Goal: Task Accomplishment & Management: Manage account settings

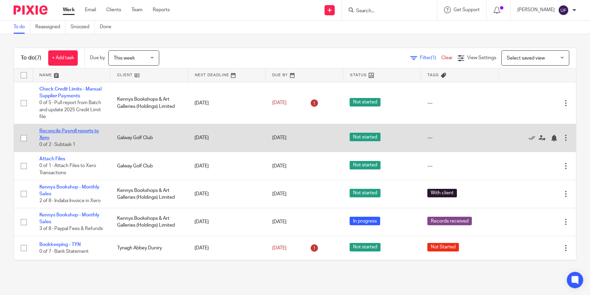
click at [88, 130] on link "Reconcile Payroll reports to Xero" at bounding box center [68, 134] width 59 height 12
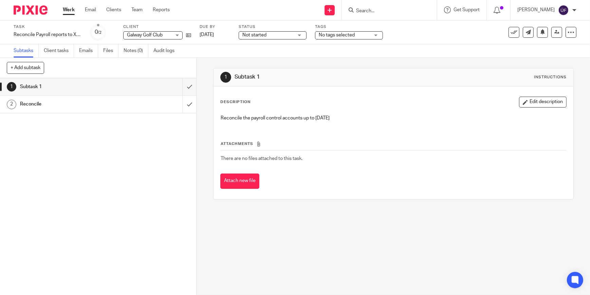
click at [306, 35] on div "Not started Not started" at bounding box center [273, 35] width 68 height 8
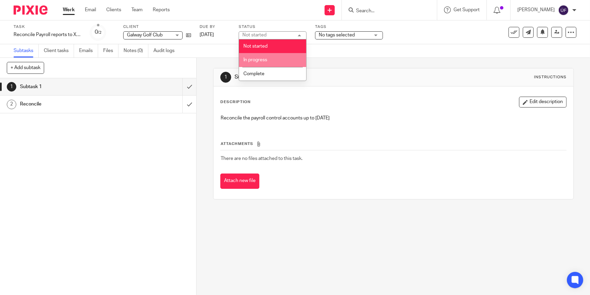
click at [279, 60] on li "In progress" at bounding box center [272, 60] width 67 height 14
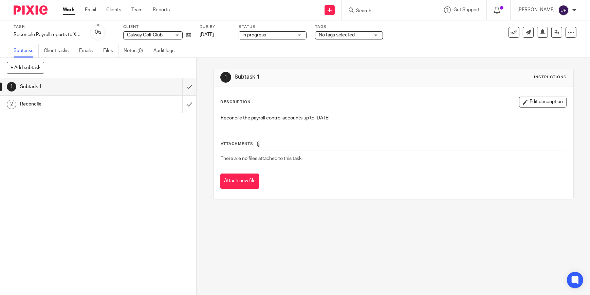
click at [370, 32] on span "No tags selected" at bounding box center [344, 35] width 51 height 7
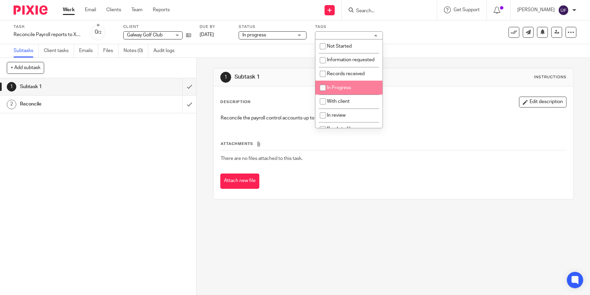
click at [356, 94] on li "In Progress" at bounding box center [349, 88] width 67 height 14
checkbox input "true"
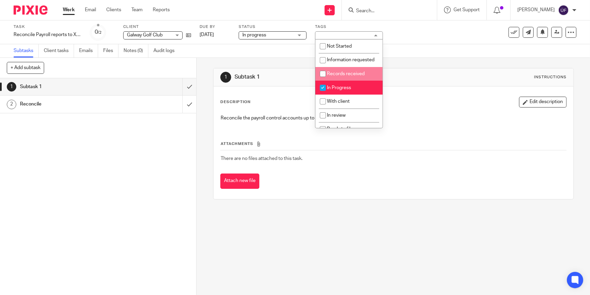
click at [290, 61] on div "1 Subtask 1 Instructions Description Edit description Reconcile the payroll con…" at bounding box center [393, 134] width 361 height 152
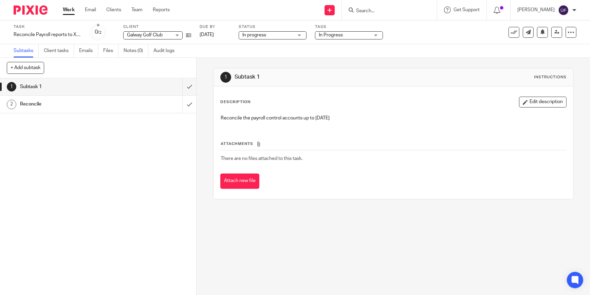
click at [25, 11] on img at bounding box center [31, 9] width 34 height 9
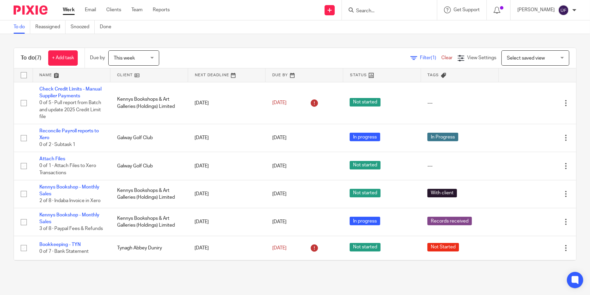
click at [428, 261] on div "To do (7) + Add task Due by This week This week [DATE] [DATE] This week Next we…" at bounding box center [295, 154] width 590 height 240
